Goal: Submit feedback/report problem

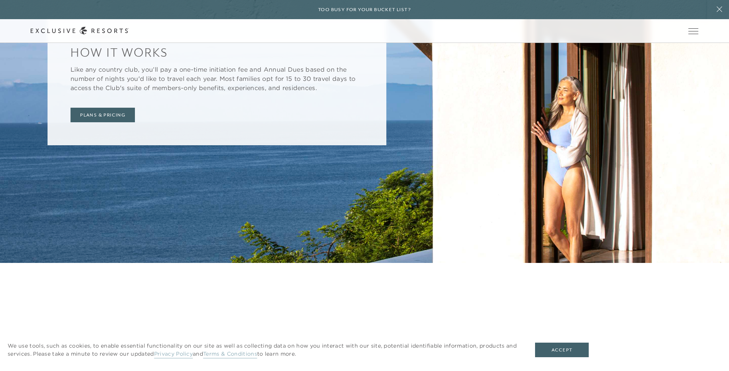
scroll to position [3412, 0]
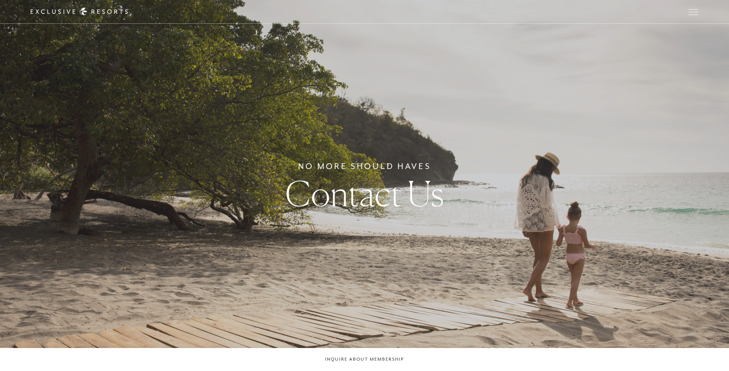
checkbox input "false"
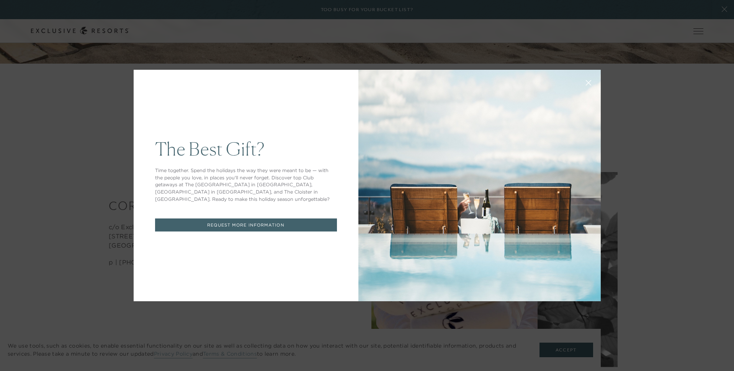
click at [586, 81] on icon at bounding box center [589, 83] width 6 height 6
